Goal: Task Accomplishment & Management: Use online tool/utility

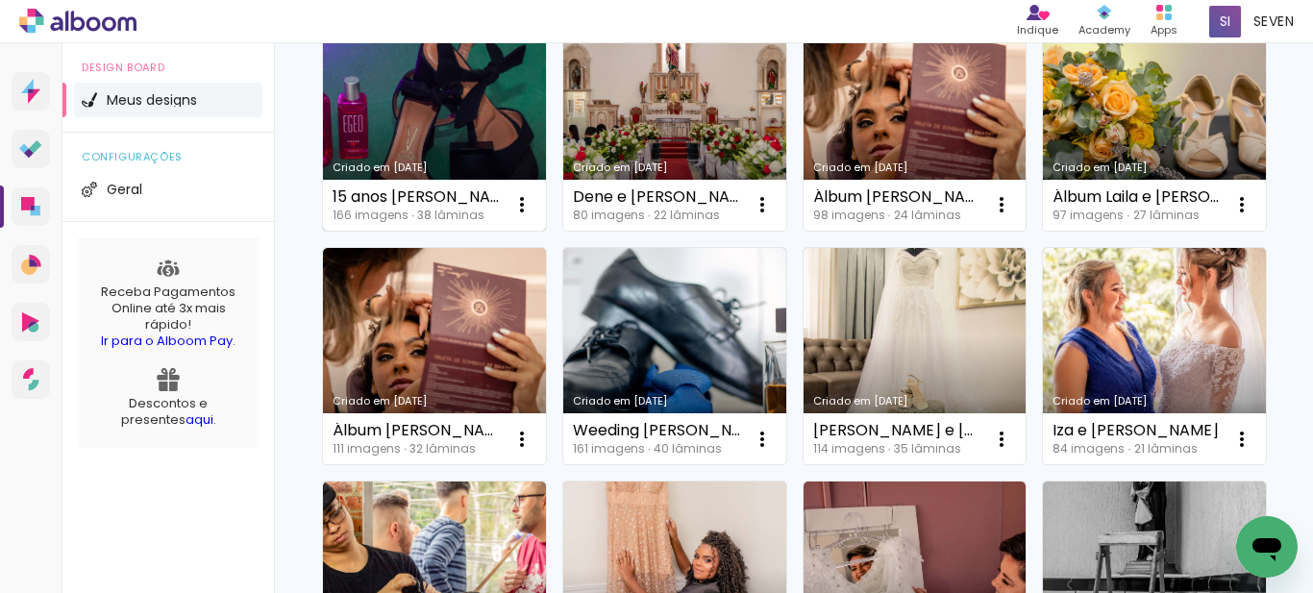
scroll to position [673, 0]
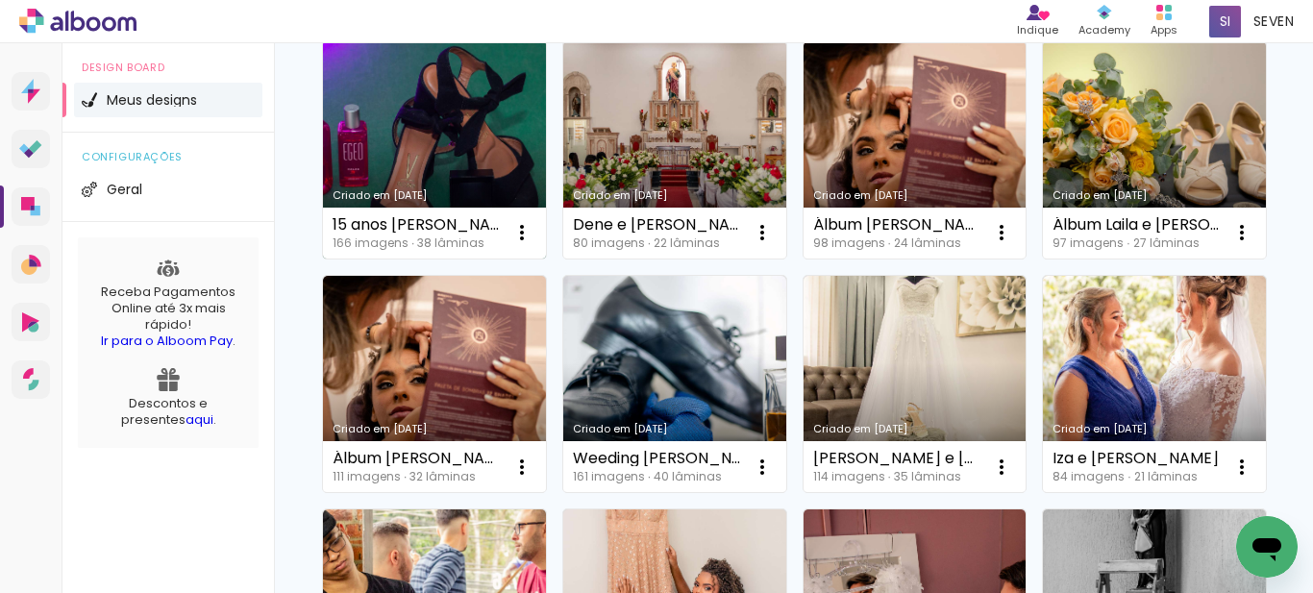
click at [546, 101] on link "Criado em [DATE]" at bounding box center [434, 149] width 223 height 217
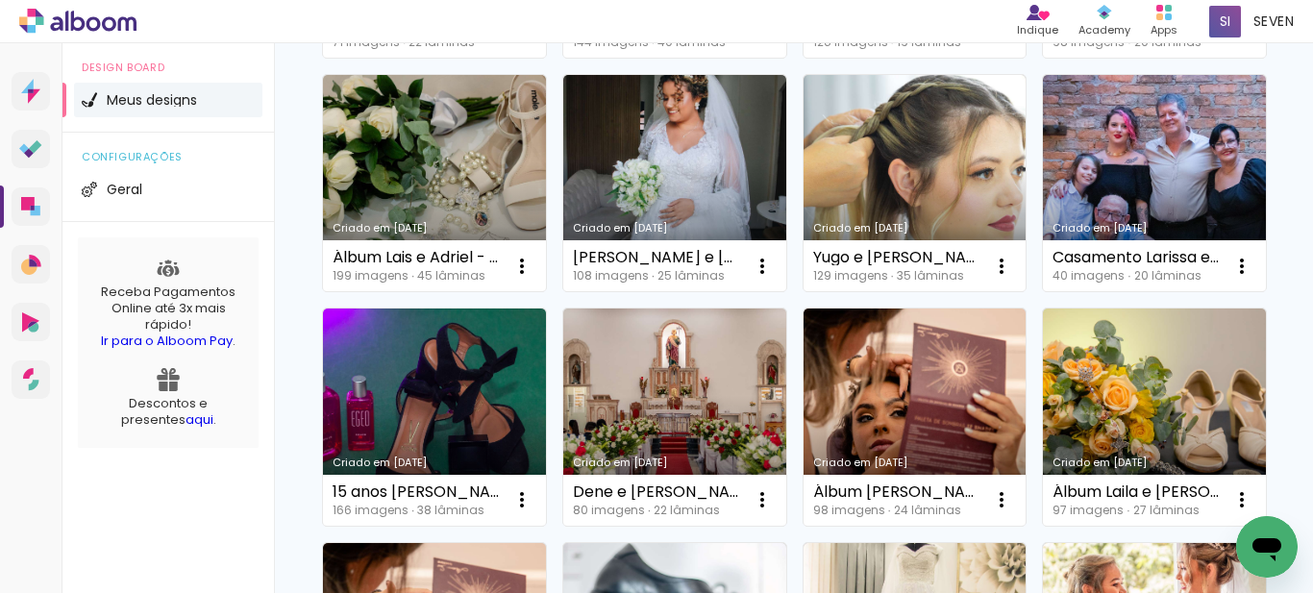
scroll to position [424, 0]
